Goal: Information Seeking & Learning: Check status

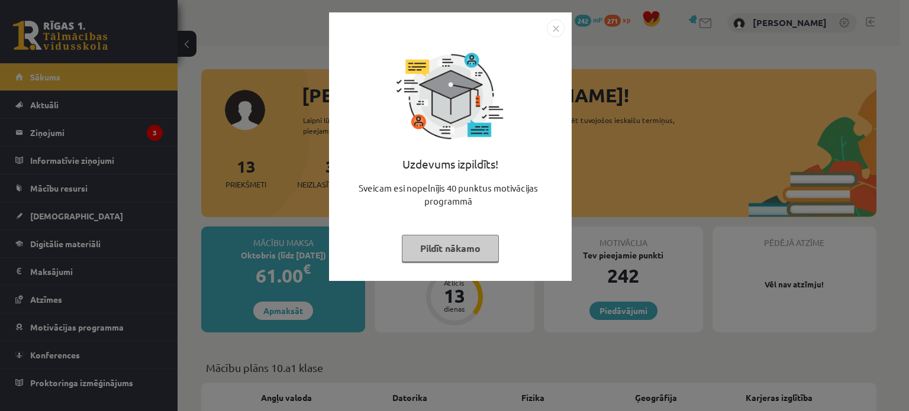
click at [463, 245] on button "Pildīt nākamo" at bounding box center [450, 248] width 97 height 27
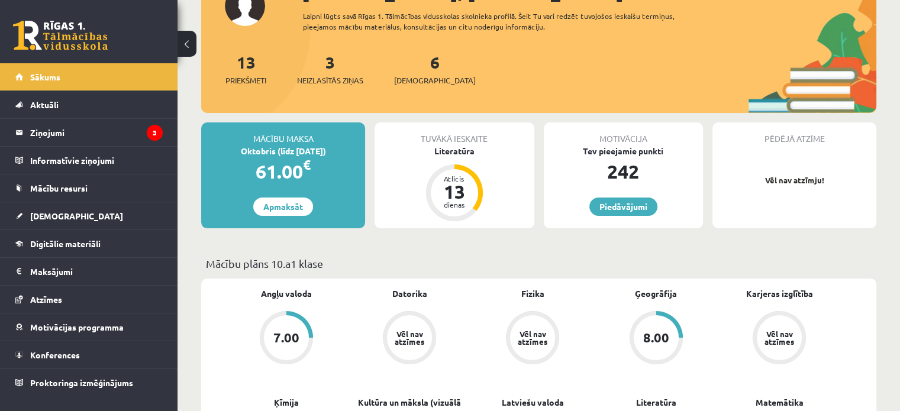
scroll to position [105, 0]
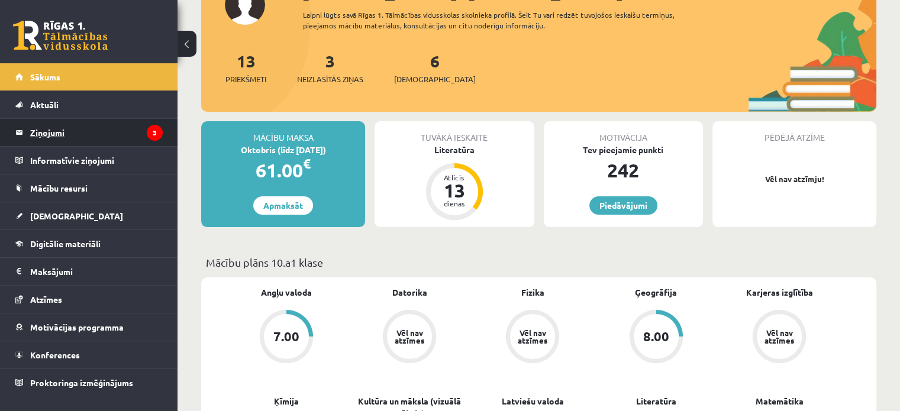
click at [109, 136] on legend "Ziņojumi 3" at bounding box center [96, 132] width 133 height 27
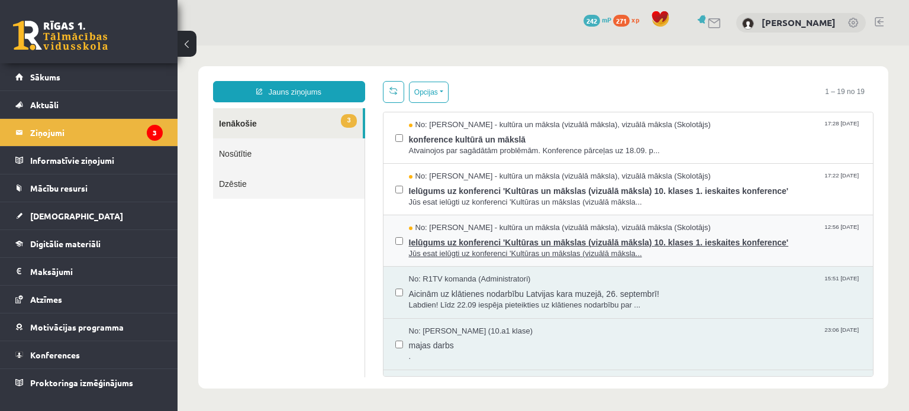
click at [490, 224] on span "No: [PERSON_NAME] - kultūra un māksla (vizuālā māksla), vizuālā māksla (Skolotā…" at bounding box center [560, 228] width 302 height 11
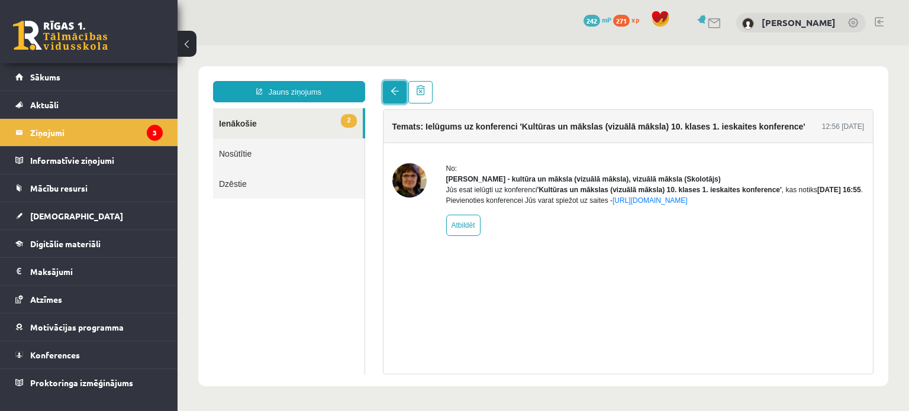
click at [390, 96] on link at bounding box center [395, 92] width 24 height 22
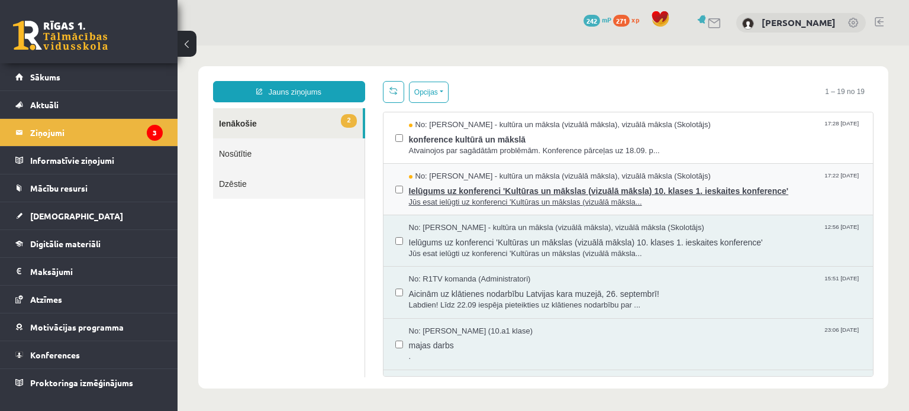
click at [533, 177] on span "No: [PERSON_NAME] - kultūra un māksla (vizuālā māksla), vizuālā māksla (Skolotā…" at bounding box center [560, 176] width 302 height 11
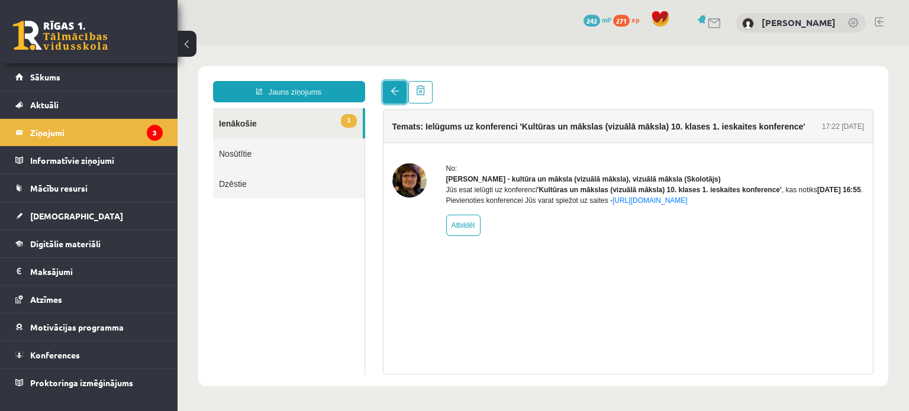
click at [391, 95] on span at bounding box center [395, 91] width 8 height 8
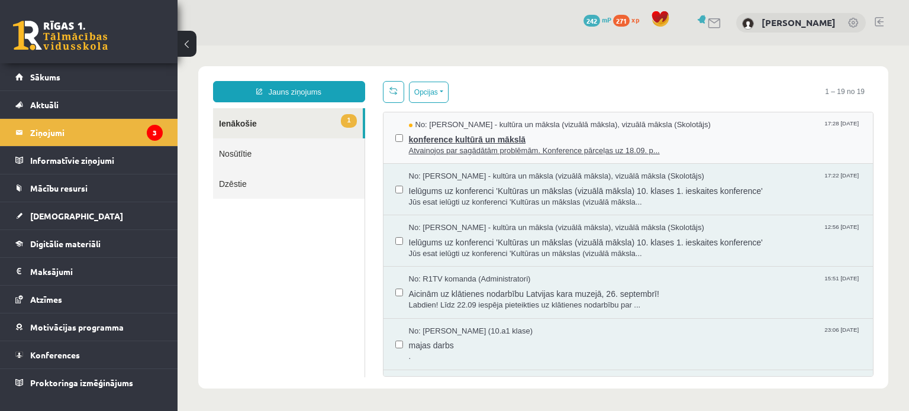
click at [474, 134] on span "konference kultūrā un mākslā" at bounding box center [635, 138] width 453 height 15
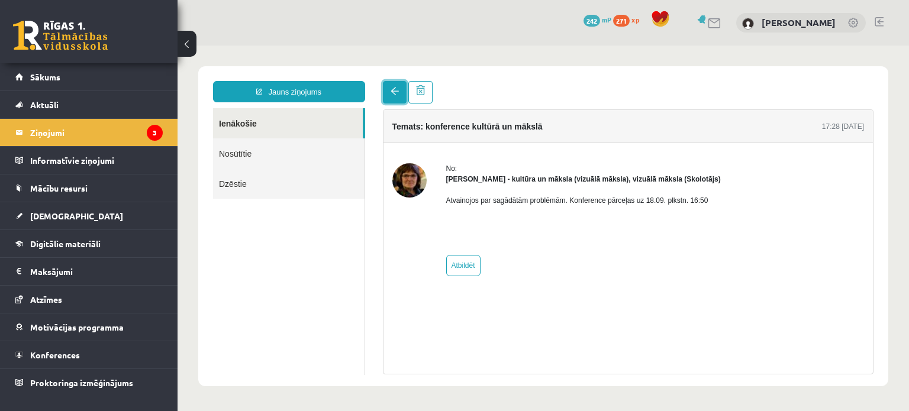
click at [394, 99] on link at bounding box center [395, 92] width 24 height 22
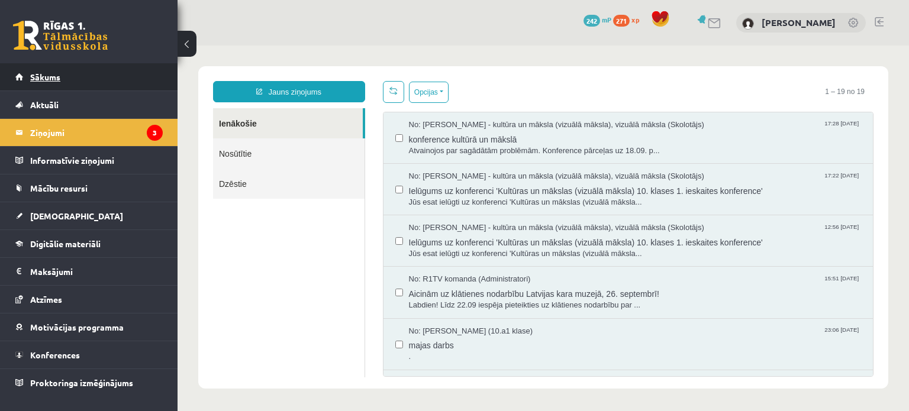
click at [107, 64] on link "Sākums" at bounding box center [88, 76] width 147 height 27
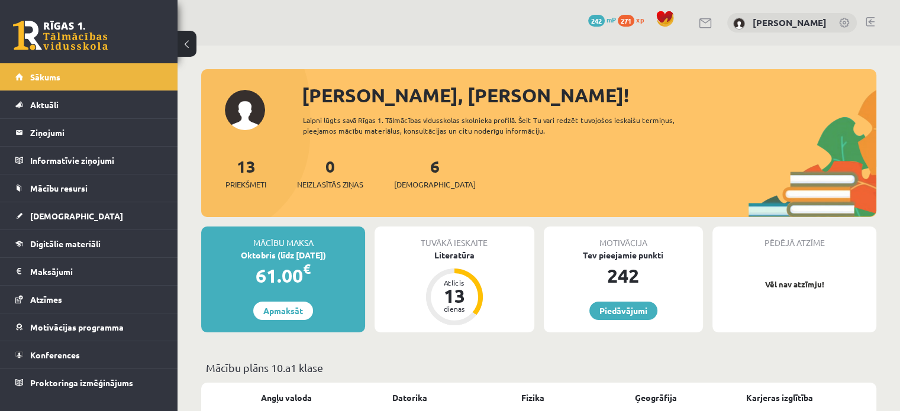
click at [409, 175] on div "6 Ieskaites" at bounding box center [435, 172] width 82 height 37
click at [414, 175] on link "6 Ieskaites" at bounding box center [435, 173] width 82 height 35
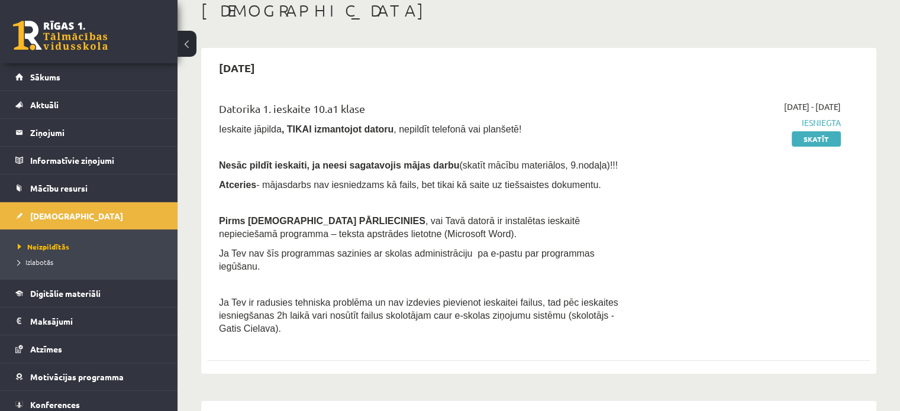
scroll to position [71, 0]
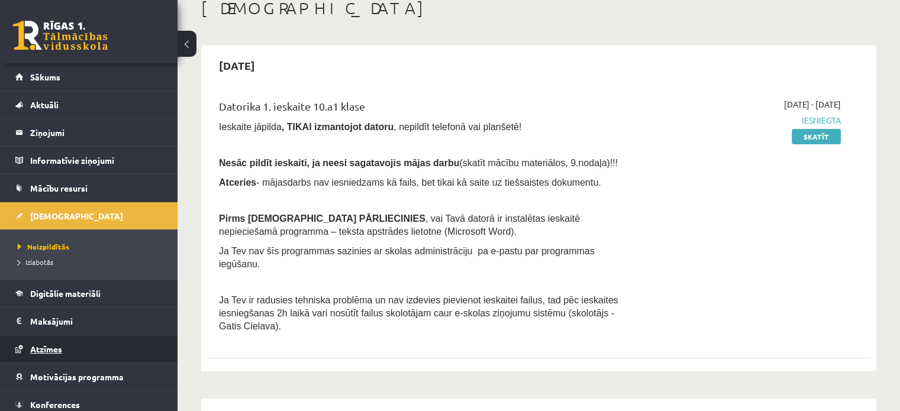
click at [22, 341] on link "Atzīmes" at bounding box center [88, 349] width 147 height 27
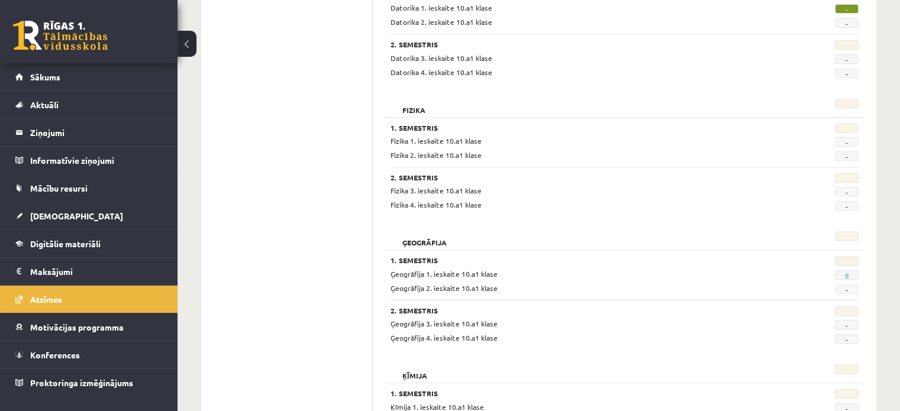
scroll to position [363, 0]
click at [846, 275] on link "8" at bounding box center [847, 274] width 4 height 9
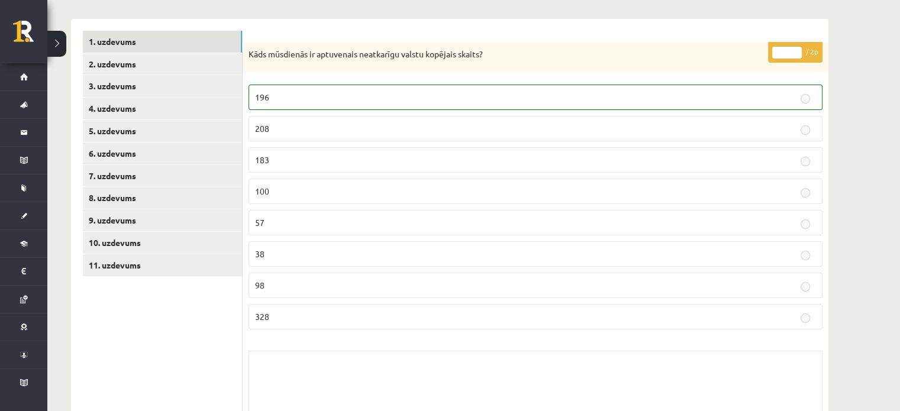
scroll to position [158, 0]
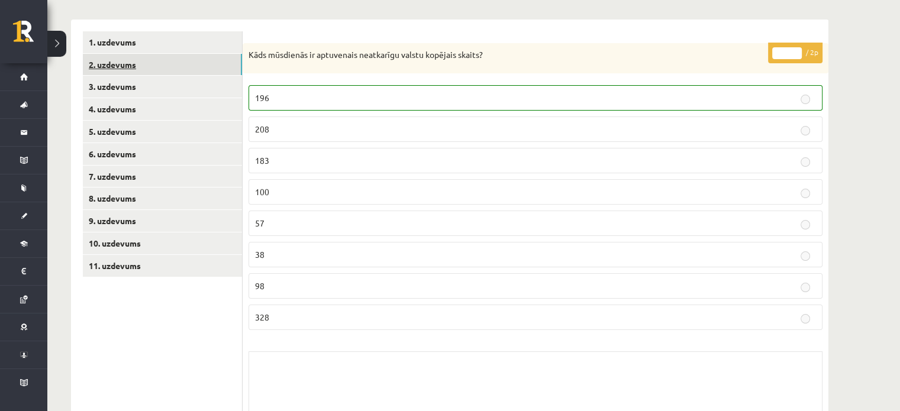
click at [176, 57] on link "2. uzdevums" at bounding box center [162, 65] width 159 height 22
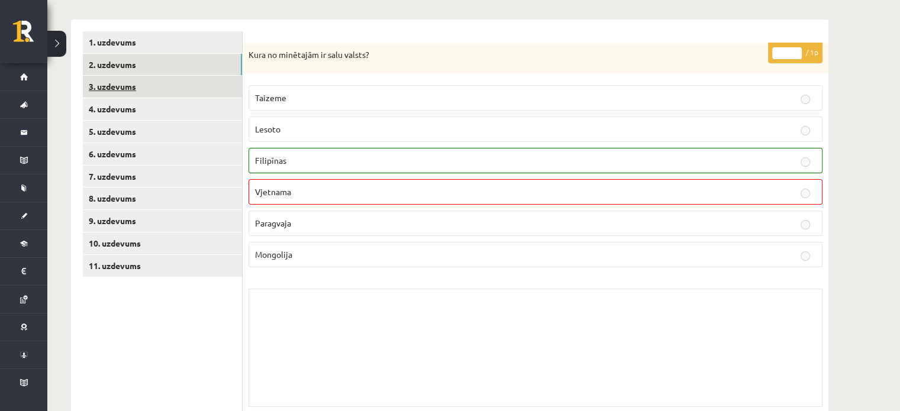
click at [168, 89] on link "3. uzdevums" at bounding box center [162, 87] width 159 height 22
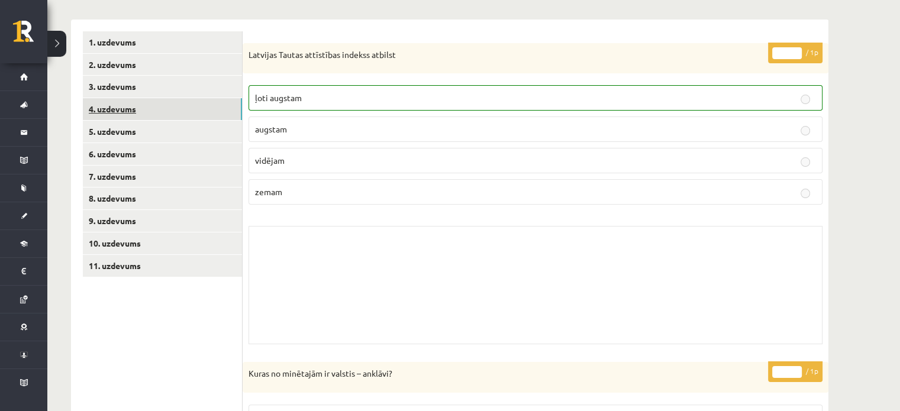
click at [161, 108] on link "4. uzdevums" at bounding box center [162, 109] width 159 height 22
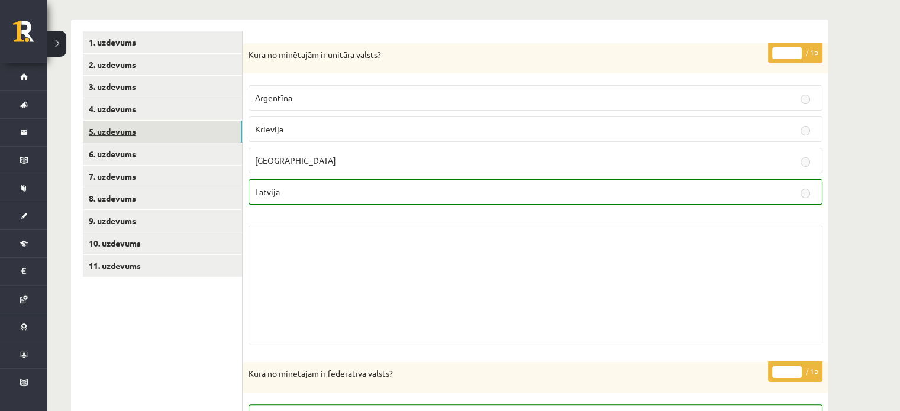
click at [155, 128] on link "5. uzdevums" at bounding box center [162, 132] width 159 height 22
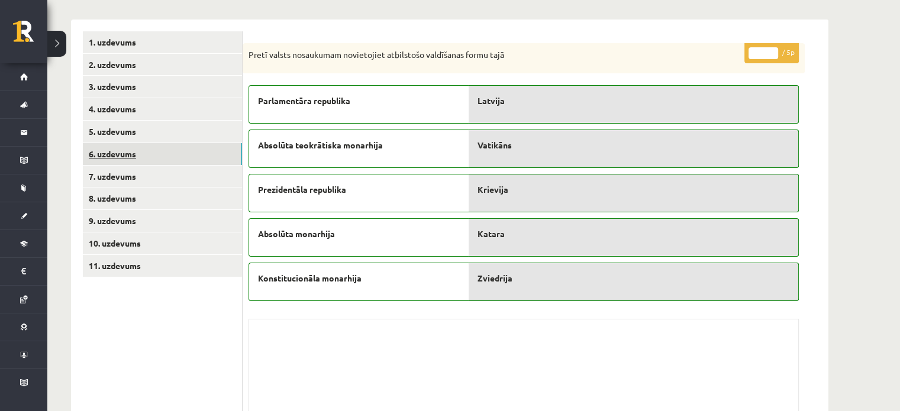
click at [151, 153] on link "6. uzdevums" at bounding box center [162, 154] width 159 height 22
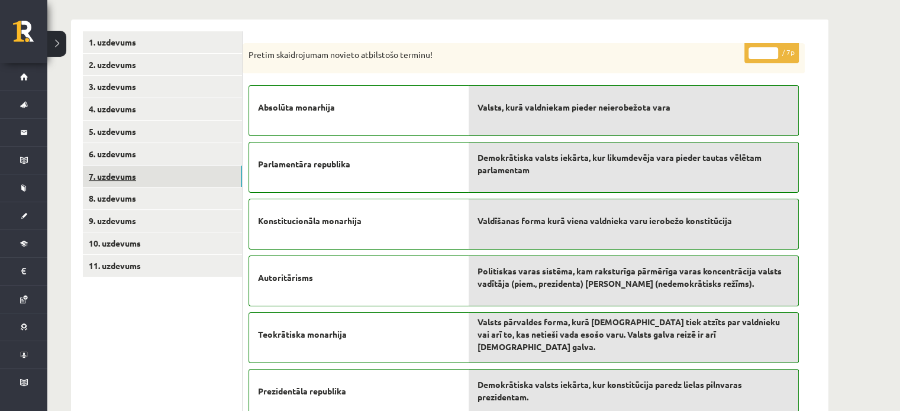
click at [147, 172] on link "7. uzdevums" at bounding box center [162, 177] width 159 height 22
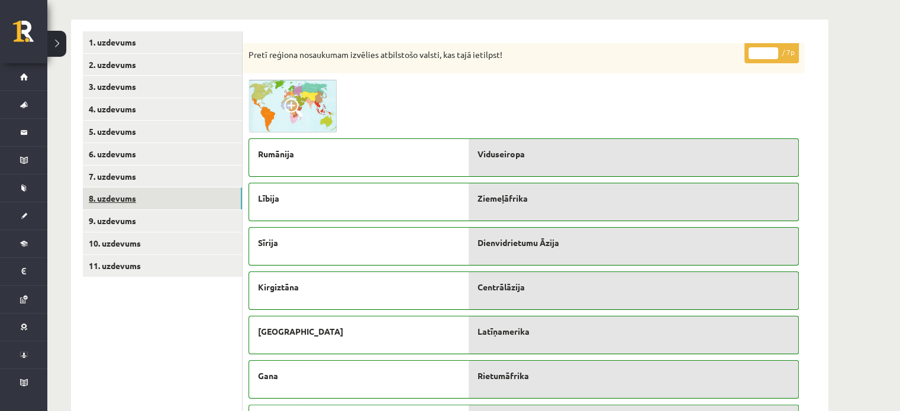
click at [144, 191] on link "8. uzdevums" at bounding box center [162, 199] width 159 height 22
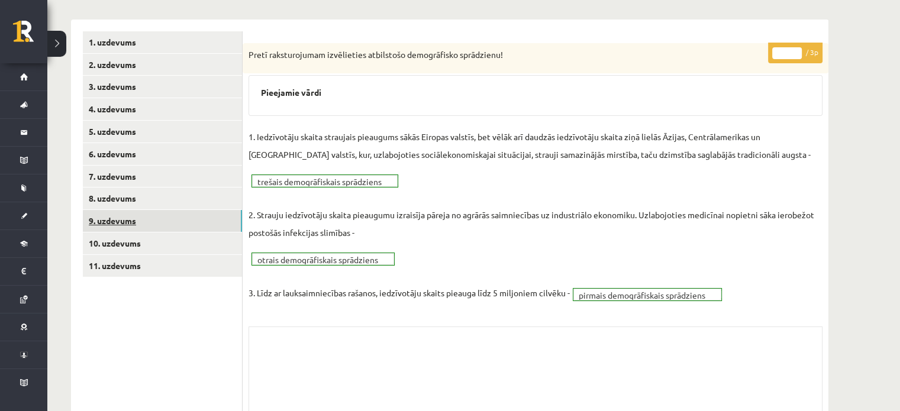
click at [140, 220] on link "9. uzdevums" at bounding box center [162, 221] width 159 height 22
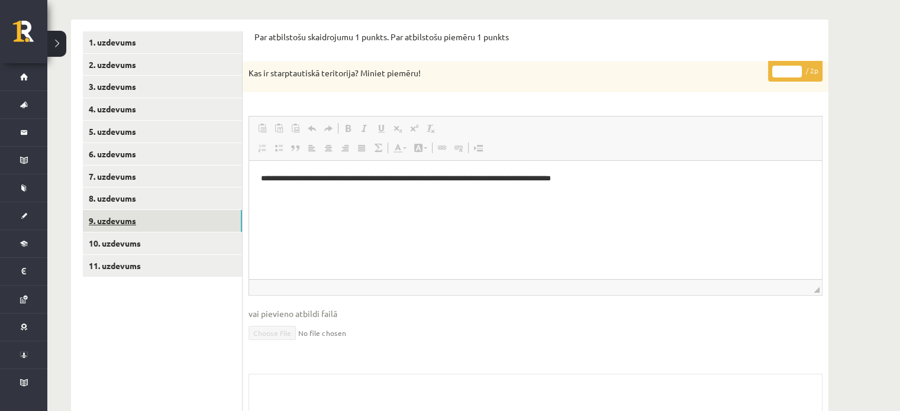
scroll to position [0, 0]
click at [136, 239] on link "10. uzdevums" at bounding box center [162, 244] width 159 height 22
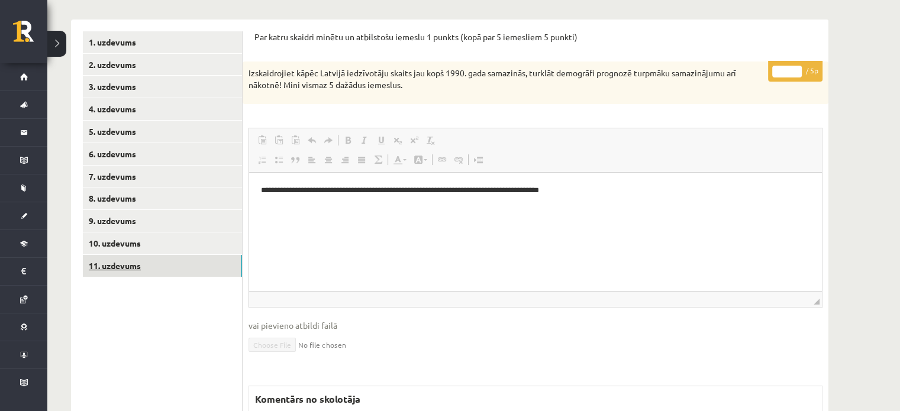
click at [134, 255] on link "11. uzdevums" at bounding box center [162, 266] width 159 height 22
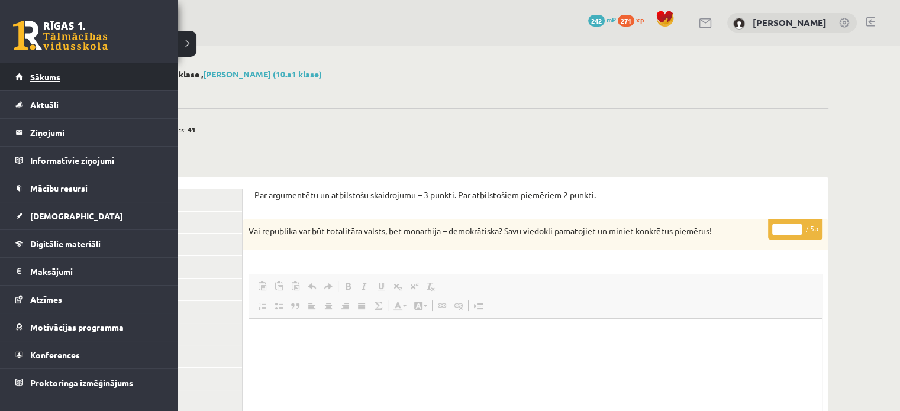
click at [34, 75] on span "Sākums" at bounding box center [45, 77] width 30 height 11
